Goal: Register for event/course

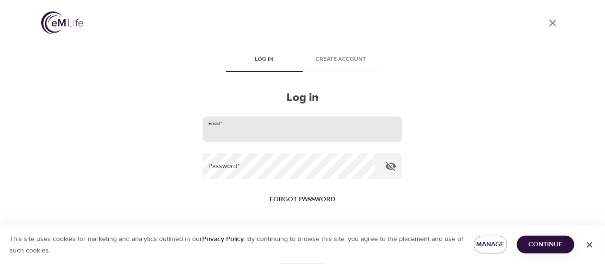
click at [270, 126] on input "email" at bounding box center [302, 129] width 199 height 26
type input "[EMAIL_ADDRESS][DOMAIN_NAME]"
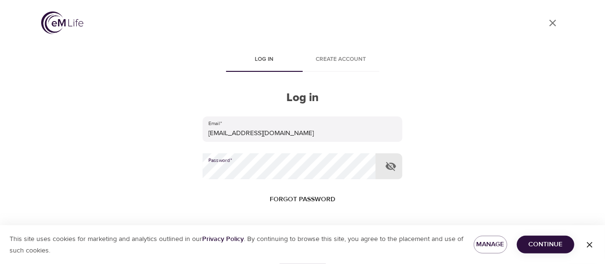
click at [545, 248] on span "Continue" at bounding box center [545, 244] width 42 height 12
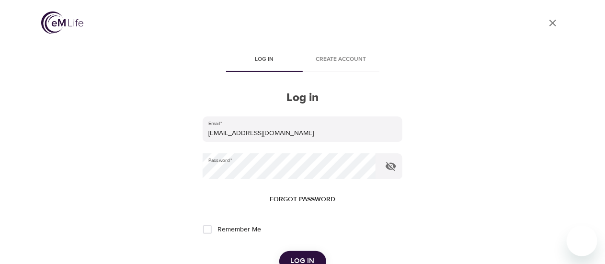
click at [297, 256] on span "Log in" at bounding box center [303, 261] width 24 height 12
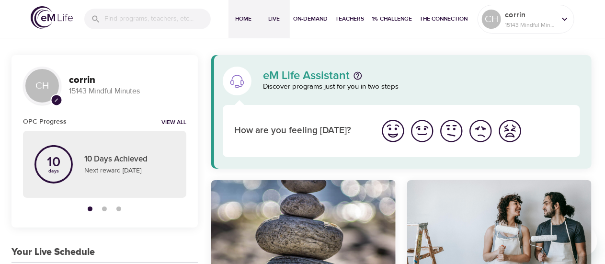
click at [273, 20] on span "Live" at bounding box center [274, 19] width 23 height 10
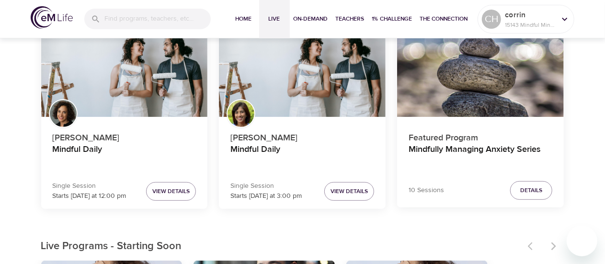
scroll to position [92, 0]
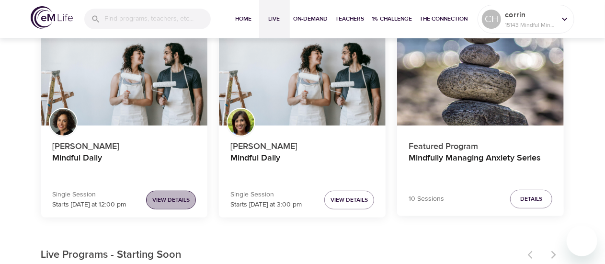
click at [165, 200] on span "View Details" at bounding box center [170, 200] width 37 height 10
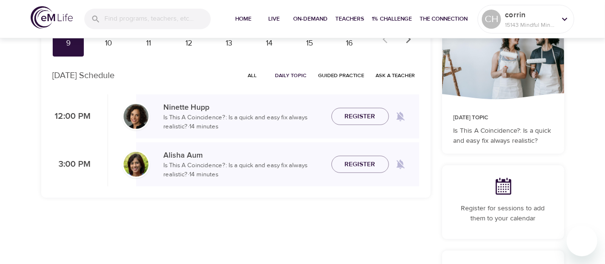
checkbox input "true"
click at [361, 121] on span "Register" at bounding box center [360, 117] width 31 height 12
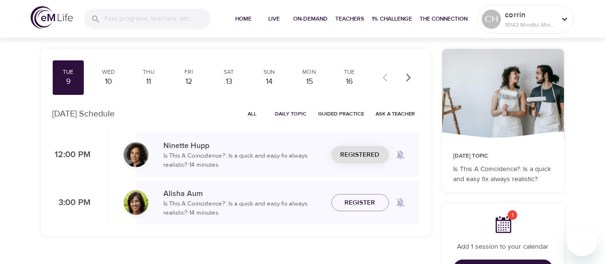
scroll to position [34, 0]
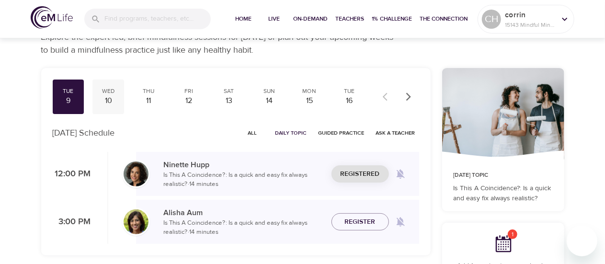
click at [109, 100] on div "10" at bounding box center [108, 100] width 24 height 11
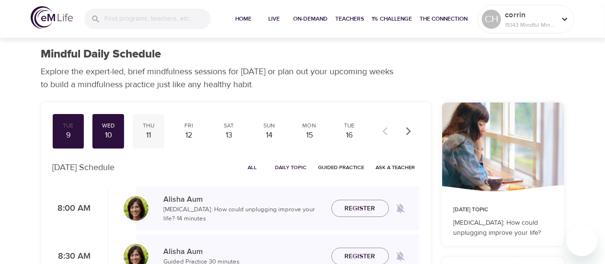
click at [153, 134] on div "11" at bounding box center [148, 135] width 24 height 11
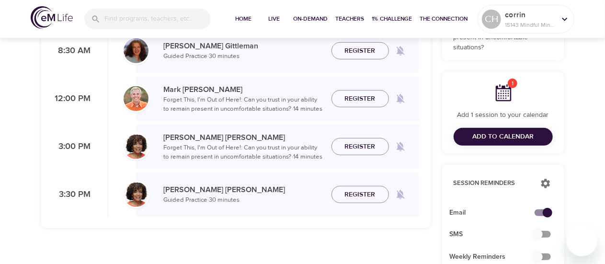
scroll to position [209, 0]
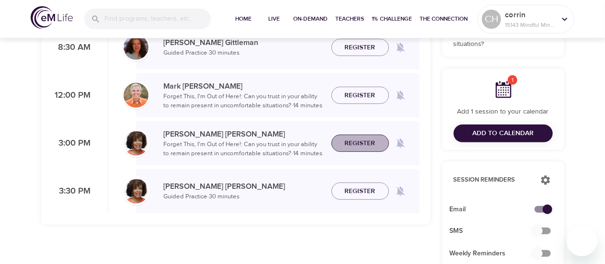
click at [351, 137] on span "Register" at bounding box center [360, 143] width 31 height 12
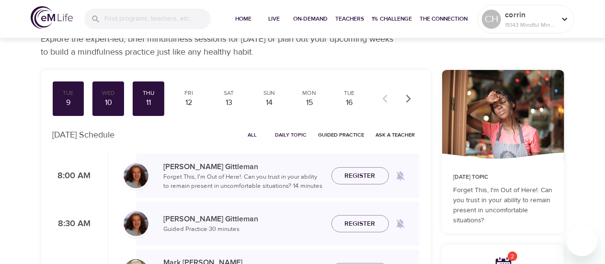
scroll to position [32, 0]
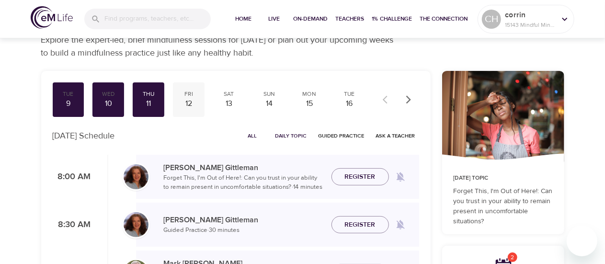
click at [195, 99] on div "12" at bounding box center [189, 103] width 24 height 11
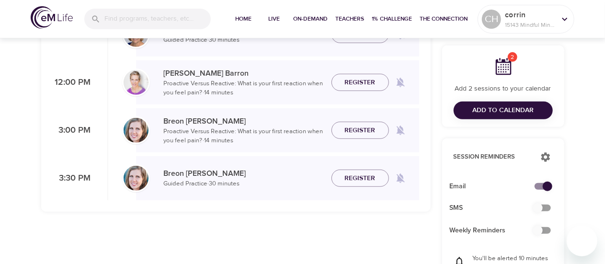
scroll to position [223, 0]
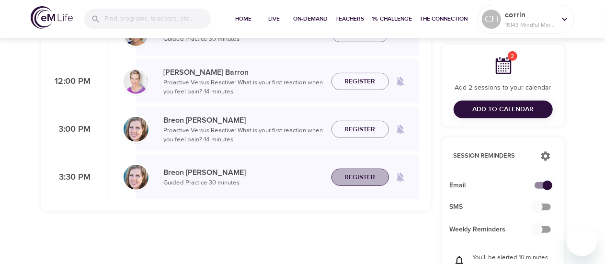
click at [341, 177] on span "Register" at bounding box center [360, 177] width 42 height 12
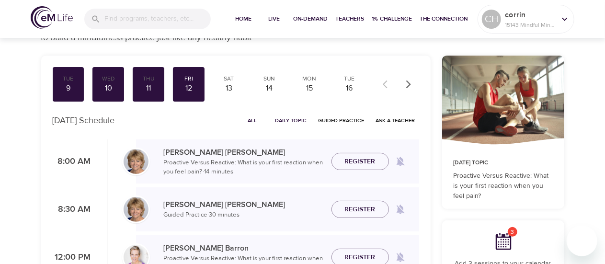
scroll to position [0, 0]
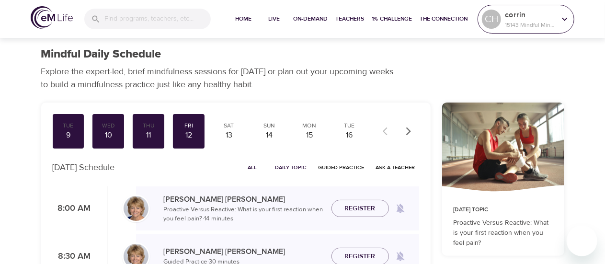
click at [559, 23] on icon at bounding box center [564, 19] width 11 height 11
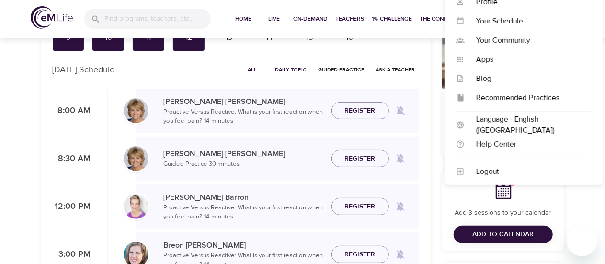
scroll to position [102, 0]
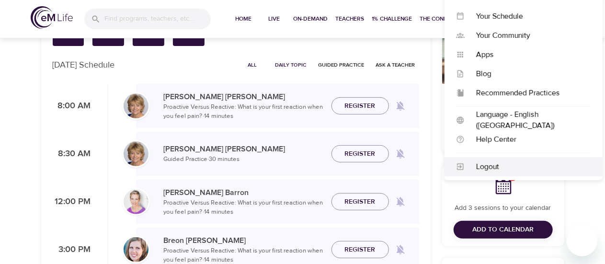
click at [481, 165] on div "Logout" at bounding box center [528, 166] width 126 height 11
